Goal: Use online tool/utility: Utilize a website feature to perform a specific function

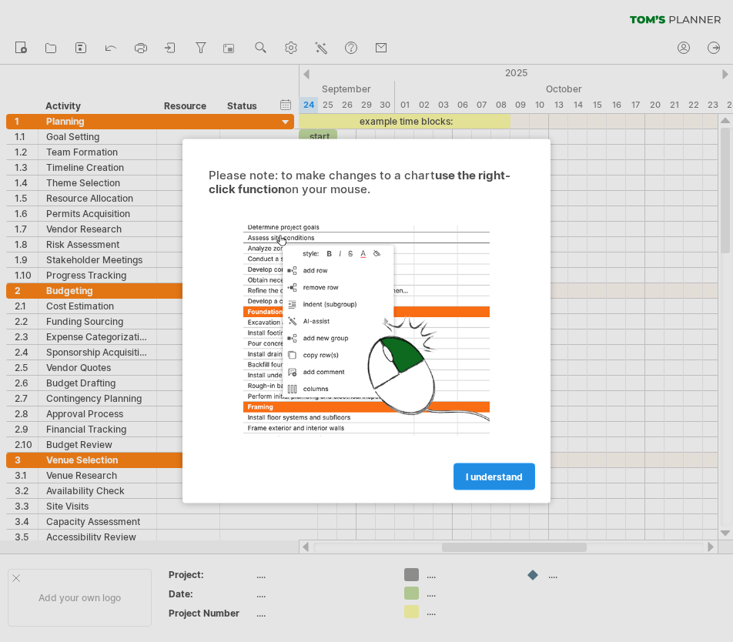
drag, startPoint x: 0, startPoint y: 0, endPoint x: 469, endPoint y: 475, distance: 667.7
click at [469, 475] on span "I understand" at bounding box center [494, 477] width 57 height 12
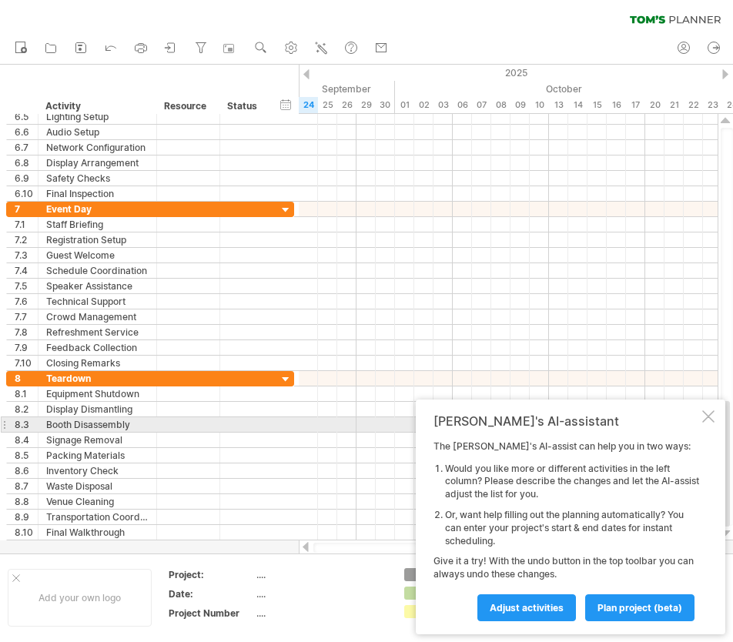
click at [710, 419] on div at bounding box center [708, 416] width 12 height 12
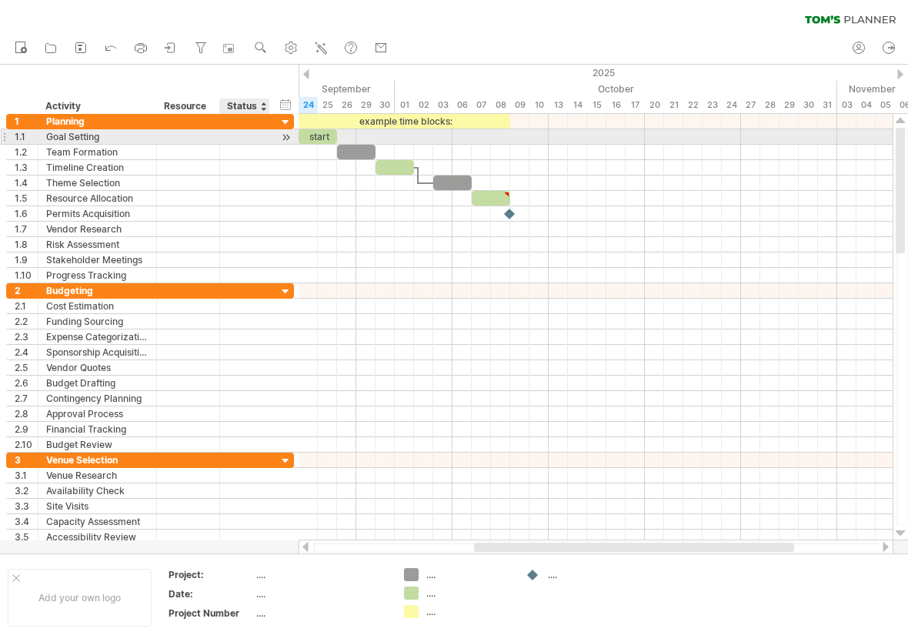
drag, startPoint x: 15, startPoint y: 106, endPoint x: 229, endPoint y: 131, distance: 216.1
click at [229, 131] on div "Trying to reach [DOMAIN_NAME] Connected again... 0% clear filter new 1" at bounding box center [454, 321] width 908 height 642
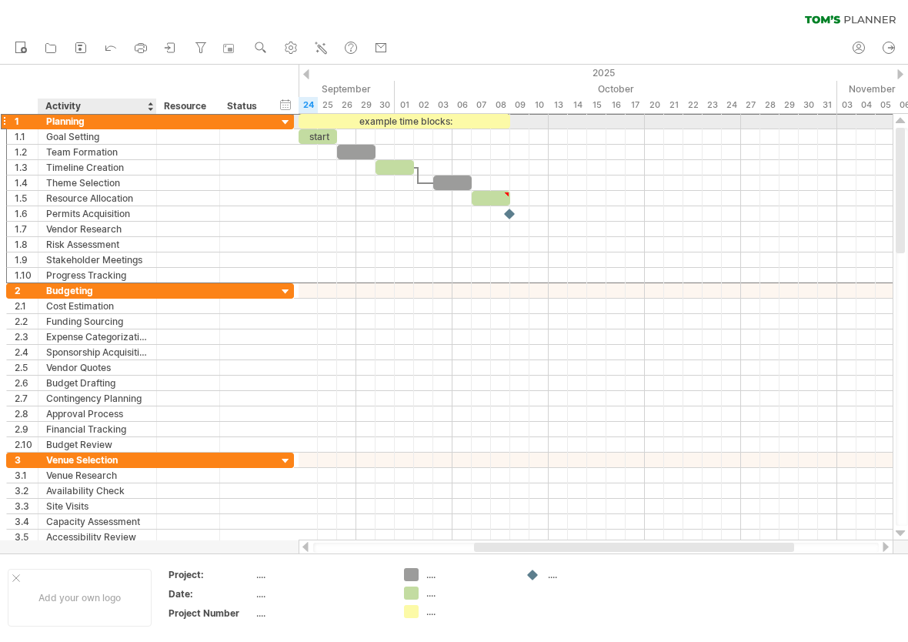
click at [48, 119] on div "Planning" at bounding box center [97, 121] width 102 height 15
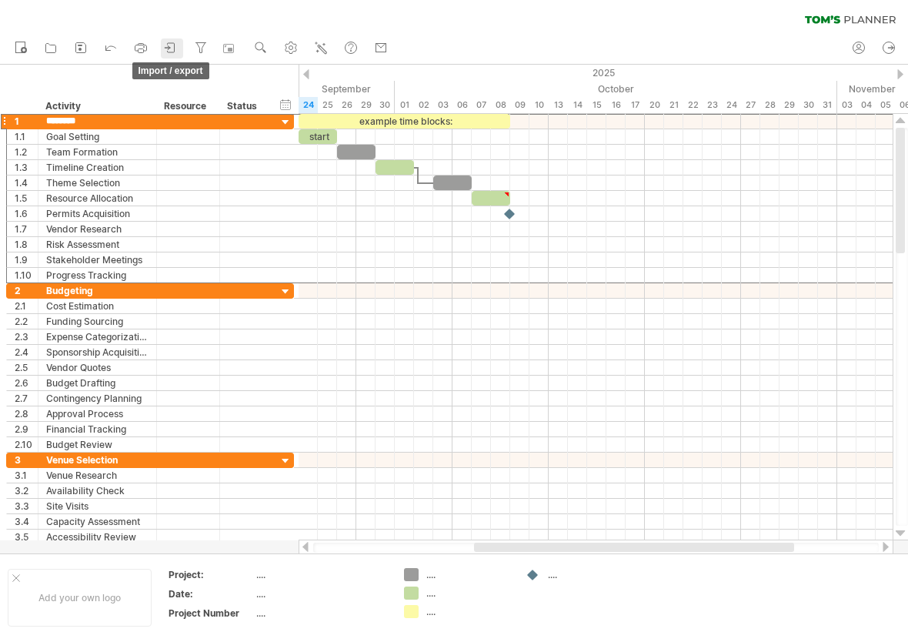
click at [179, 47] on icon at bounding box center [170, 47] width 15 height 15
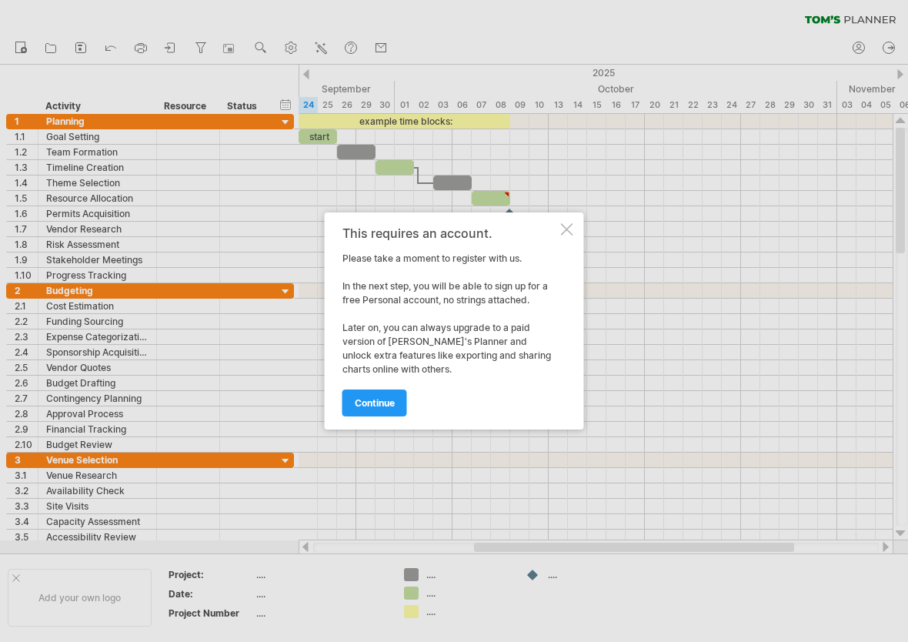
click at [562, 224] on div at bounding box center [567, 229] width 12 height 12
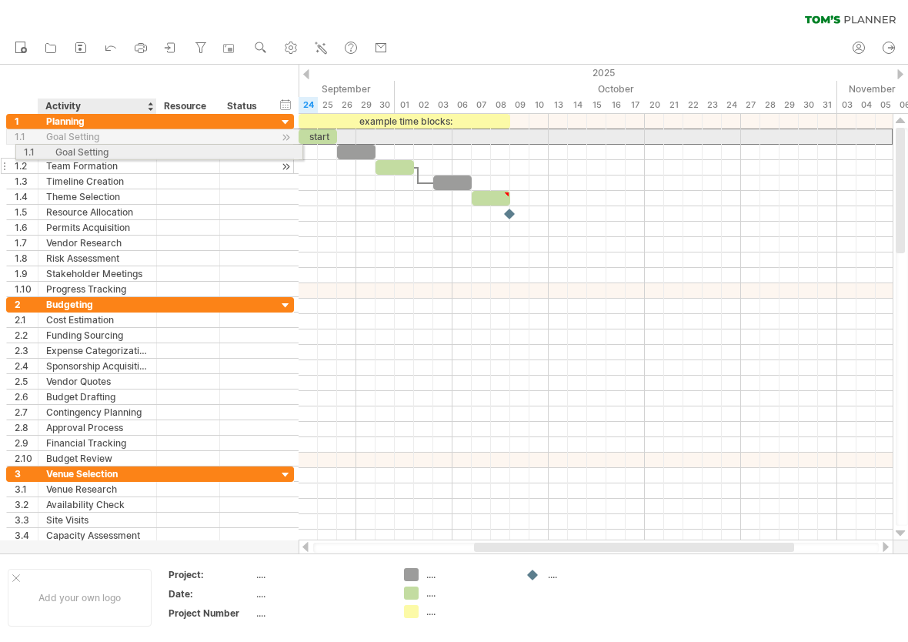
drag, startPoint x: 95, startPoint y: 136, endPoint x: 99, endPoint y: 149, distance: 13.9
click at [99, 149] on div "**********" at bounding box center [150, 205] width 288 height 183
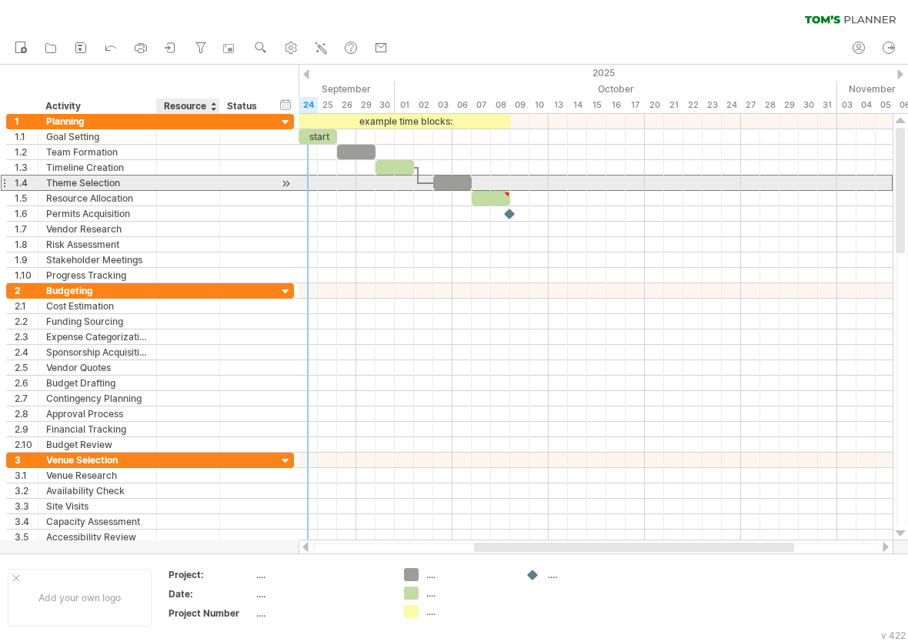
click at [175, 182] on div at bounding box center [188, 182] width 47 height 15
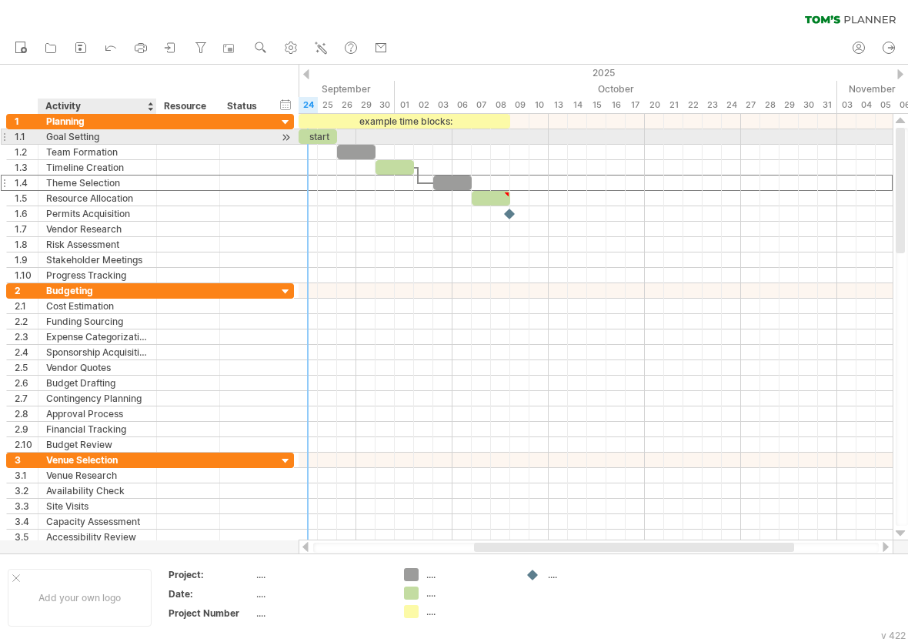
click at [99, 132] on div "Goal Setting" at bounding box center [97, 136] width 102 height 15
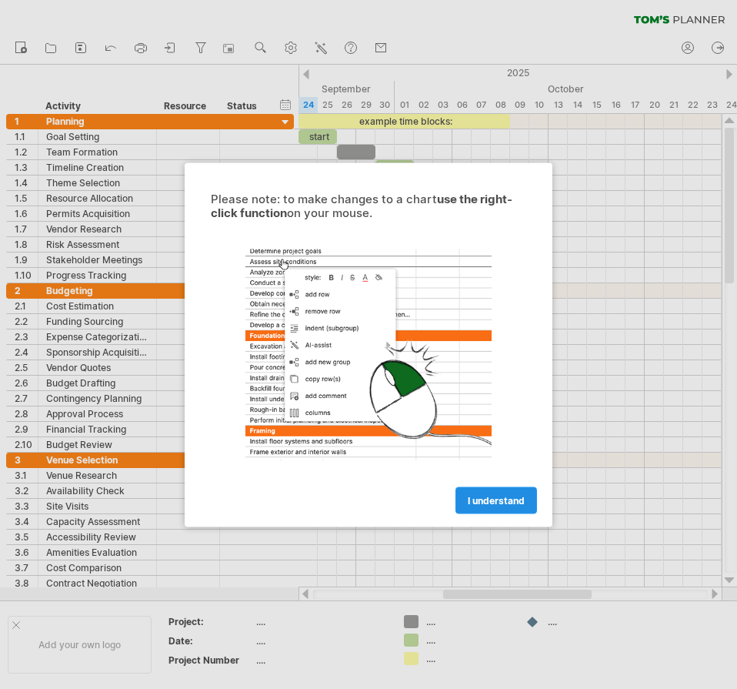
click at [479, 509] on link "I understand" at bounding box center [497, 499] width 82 height 27
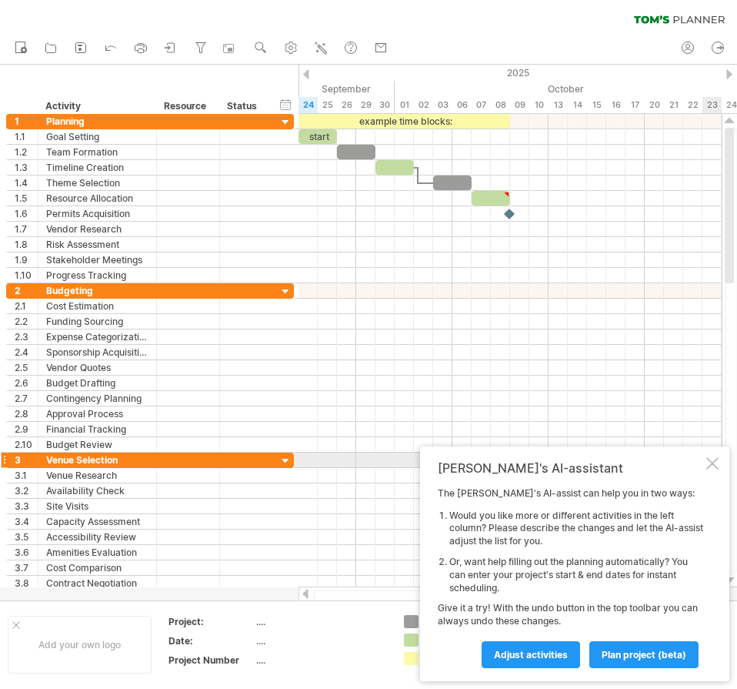
click at [715, 466] on div at bounding box center [712, 463] width 12 height 12
